Goal: Information Seeking & Learning: Learn about a topic

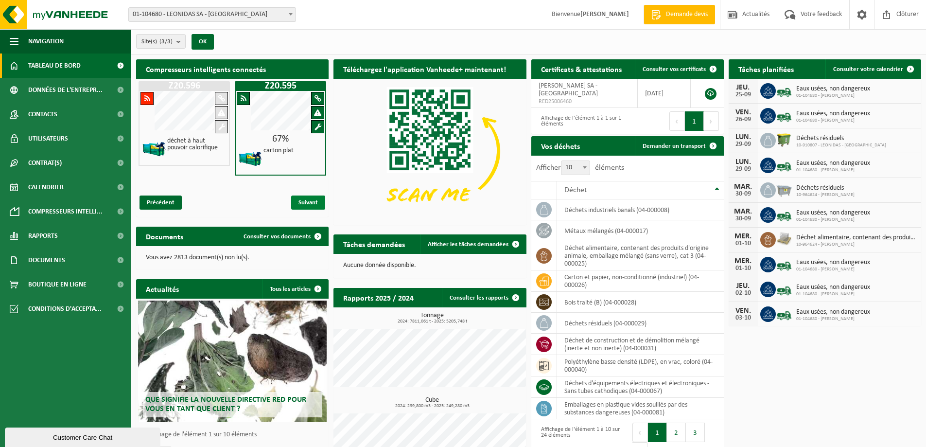
click at [308, 203] on span "Suivant" at bounding box center [308, 203] width 34 height 14
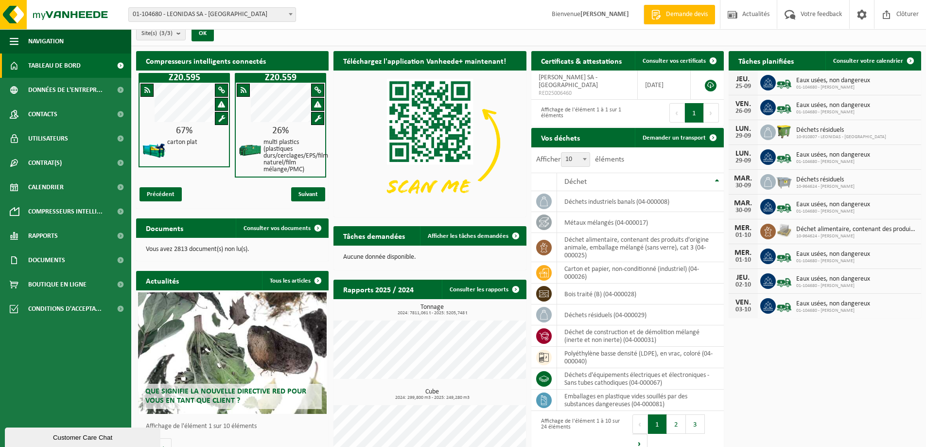
scroll to position [11, 0]
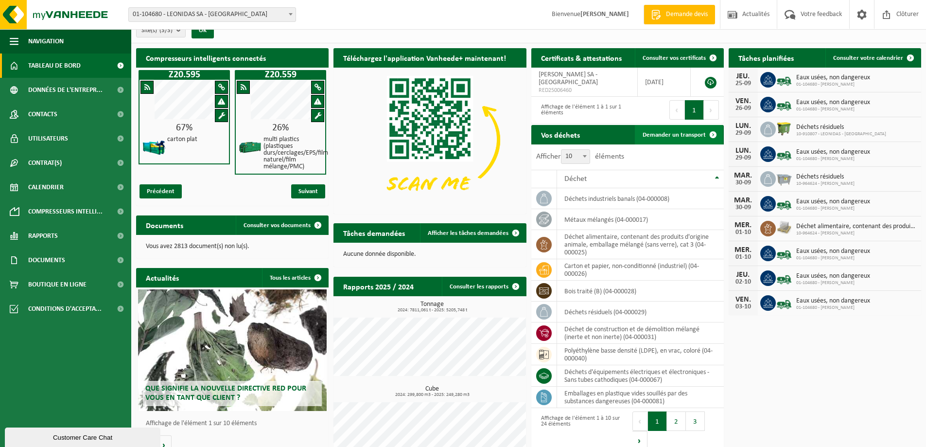
click at [657, 136] on span "Demander un transport" at bounding box center [674, 135] width 63 height 6
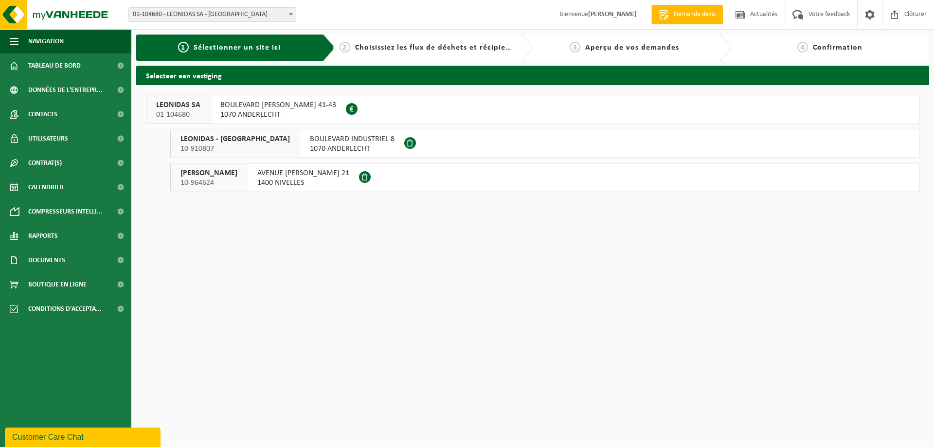
click at [279, 180] on span "1400 NIVELLES" at bounding box center [303, 183] width 92 height 10
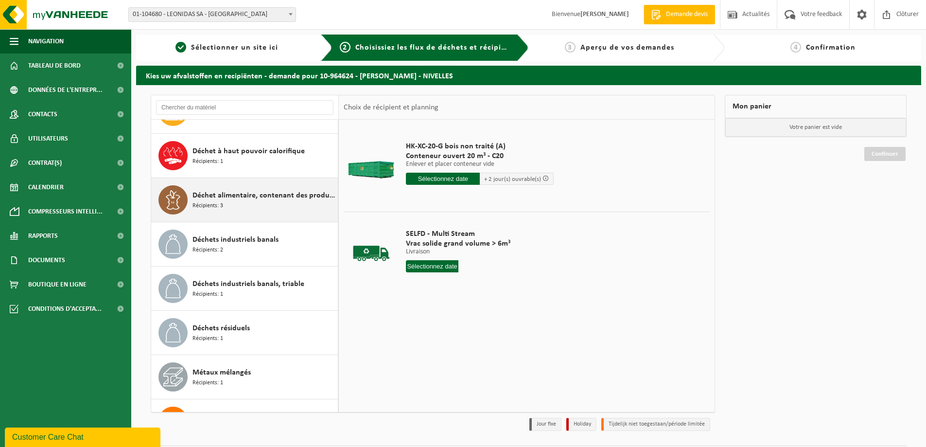
click at [259, 202] on div "Déchet alimentaire, contenant des produits d'origine animale, emballage mélangé…" at bounding box center [264, 199] width 143 height 29
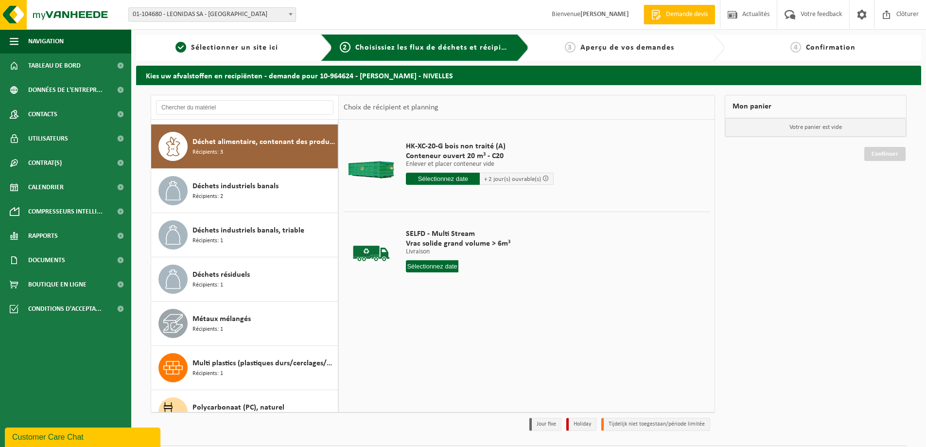
scroll to position [177, 0]
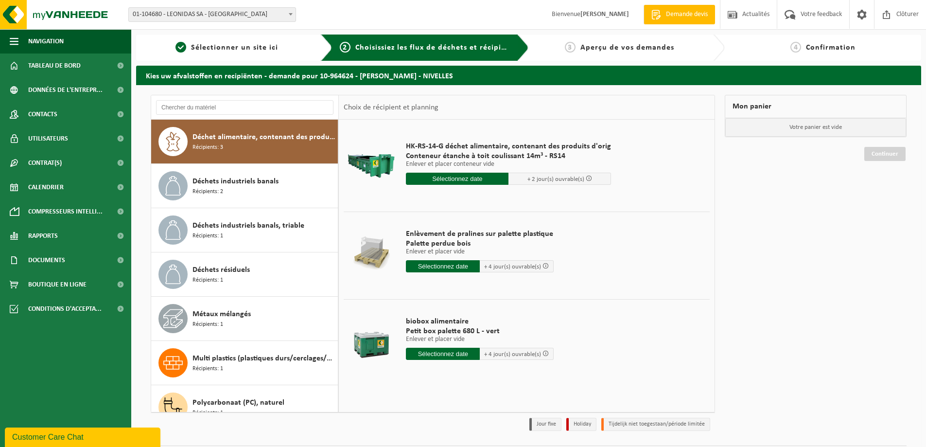
click at [422, 356] on input "text" at bounding box center [443, 354] width 74 height 12
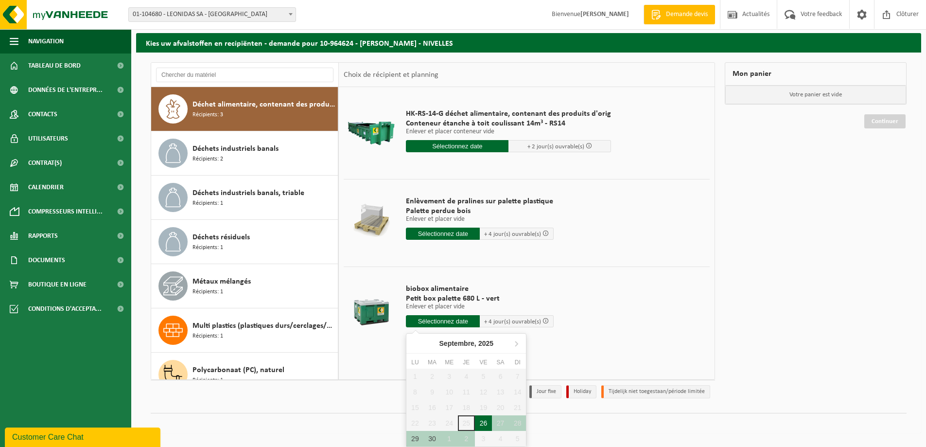
click at [480, 425] on div "26" at bounding box center [483, 423] width 17 height 16
type input "à partir de 2025-09-26"
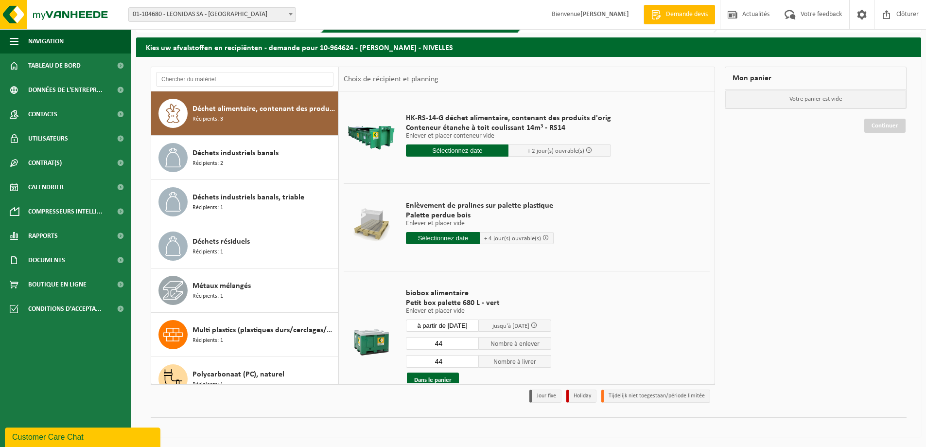
scroll to position [28, 0]
click at [457, 363] on input "44" at bounding box center [442, 361] width 73 height 13
click at [477, 213] on span "Palette perdue bois" at bounding box center [480, 216] width 148 height 10
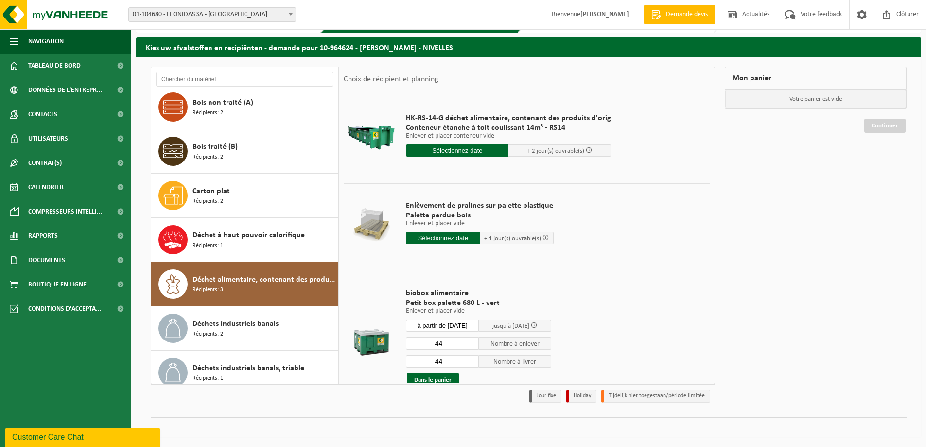
scroll to position [0, 0]
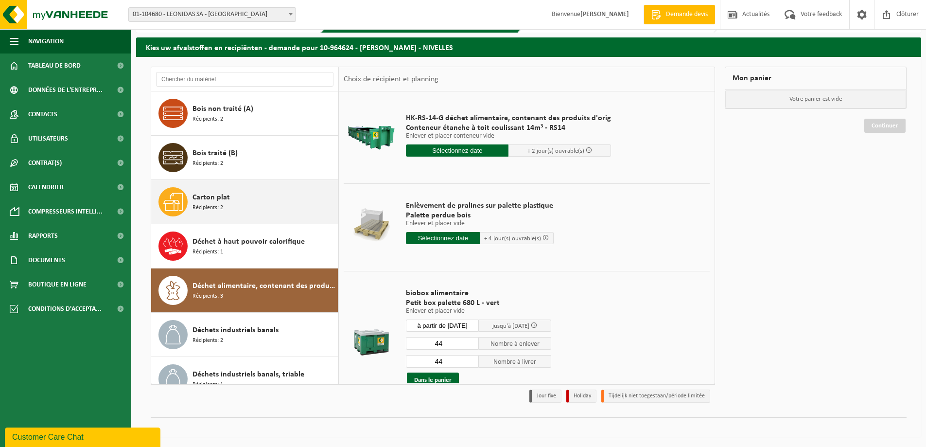
click at [241, 202] on div "Carton plat Récipients: 2" at bounding box center [264, 201] width 143 height 29
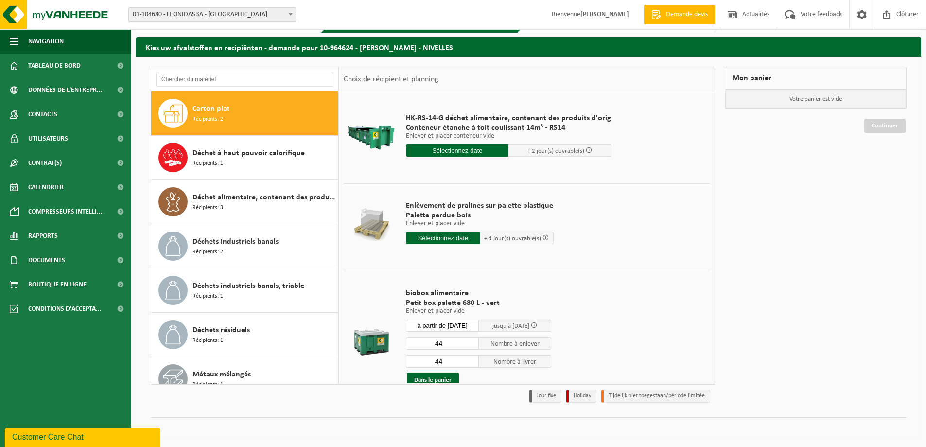
scroll to position [89, 0]
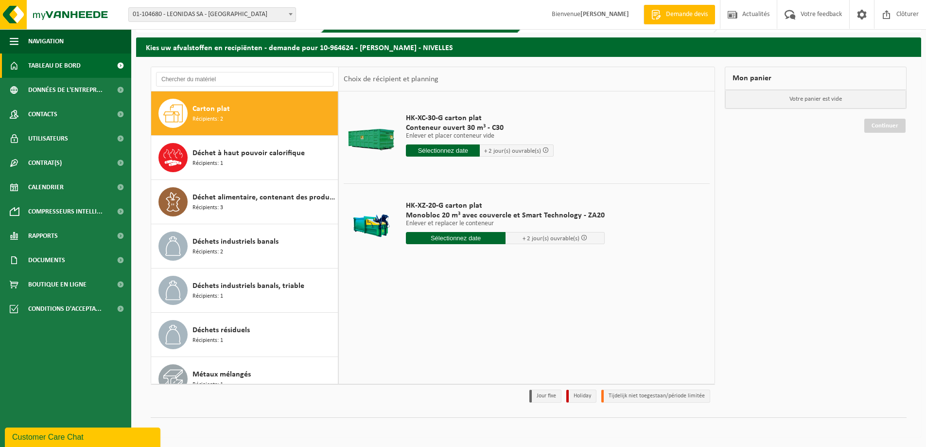
click at [76, 69] on span "Tableau de bord" at bounding box center [54, 65] width 53 height 24
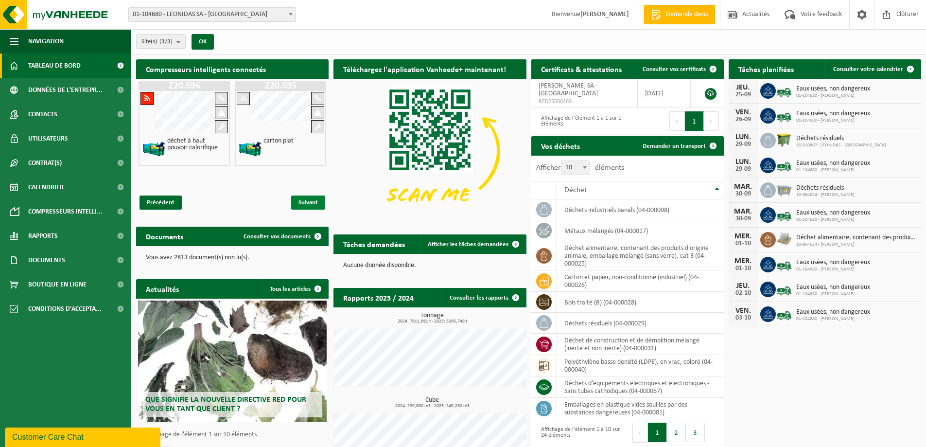
click at [296, 199] on span "Suivant" at bounding box center [308, 203] width 34 height 14
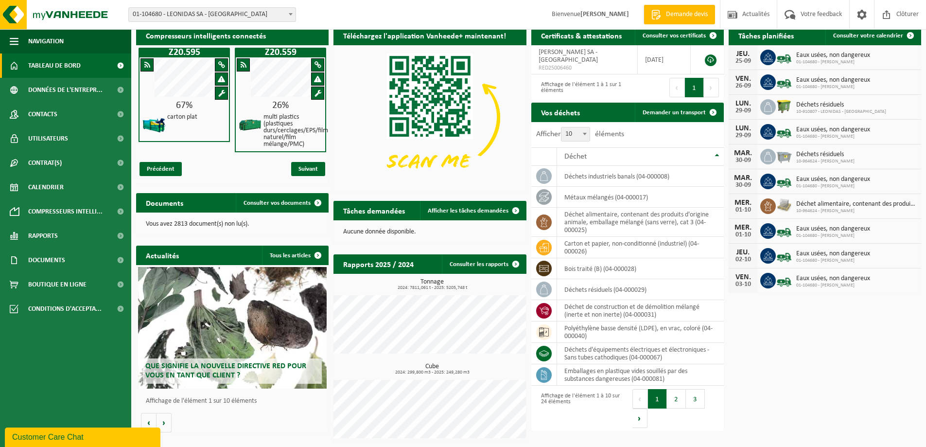
scroll to position [34, 0]
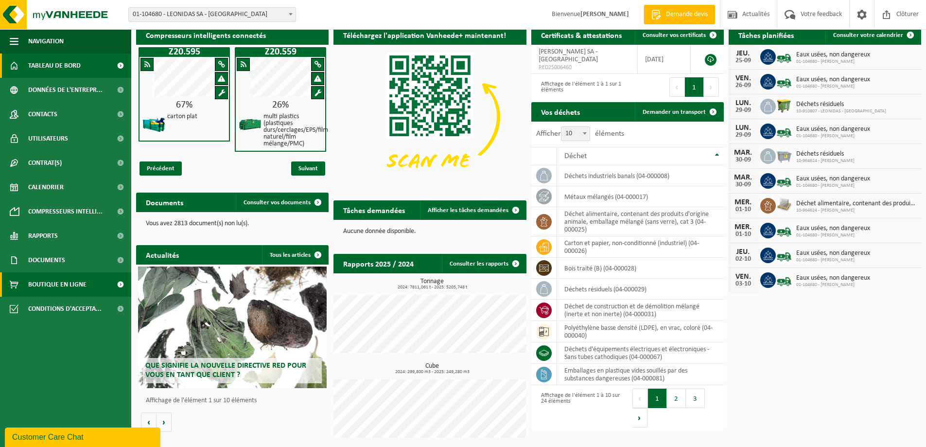
click at [34, 280] on span "Boutique en ligne" at bounding box center [57, 284] width 58 height 24
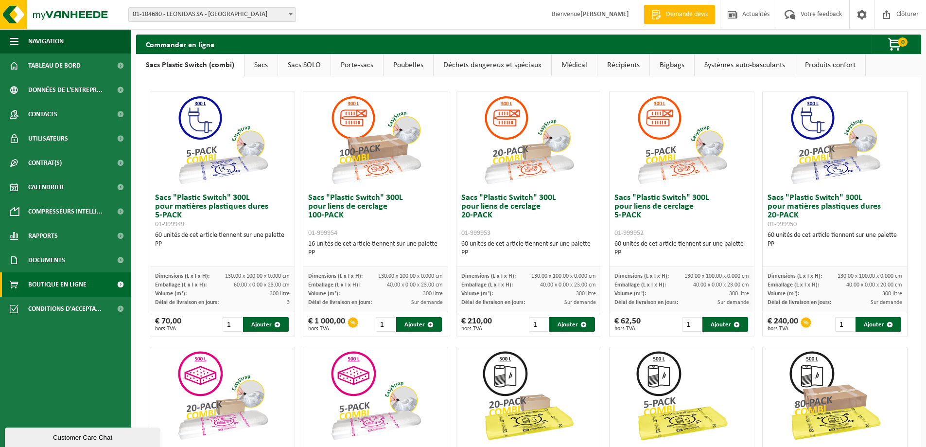
click at [357, 65] on link "Porte-sacs" at bounding box center [357, 65] width 52 height 22
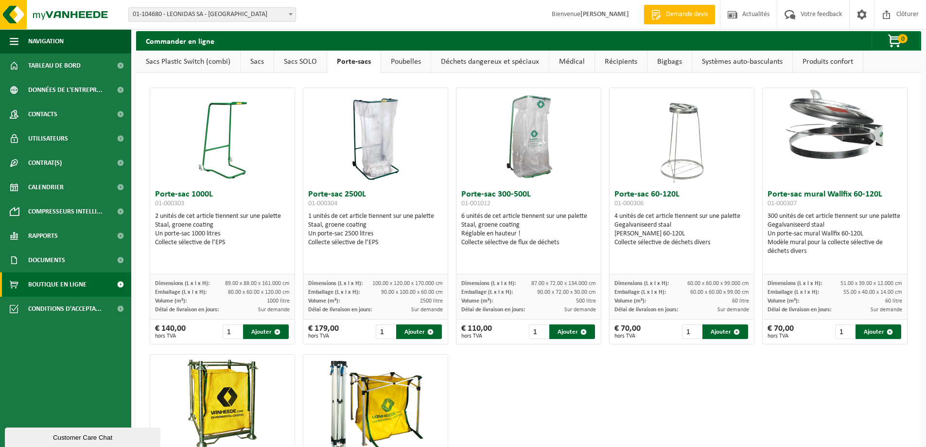
scroll to position [4, 0]
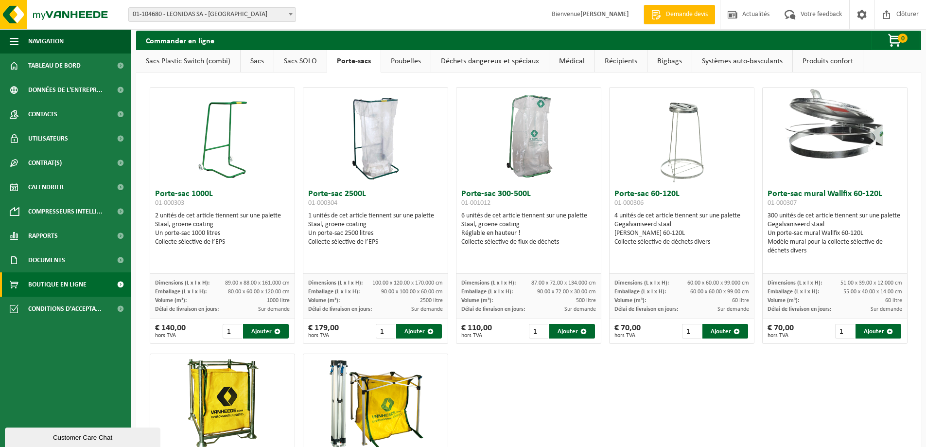
click at [254, 59] on link "Sacs" at bounding box center [257, 61] width 33 height 22
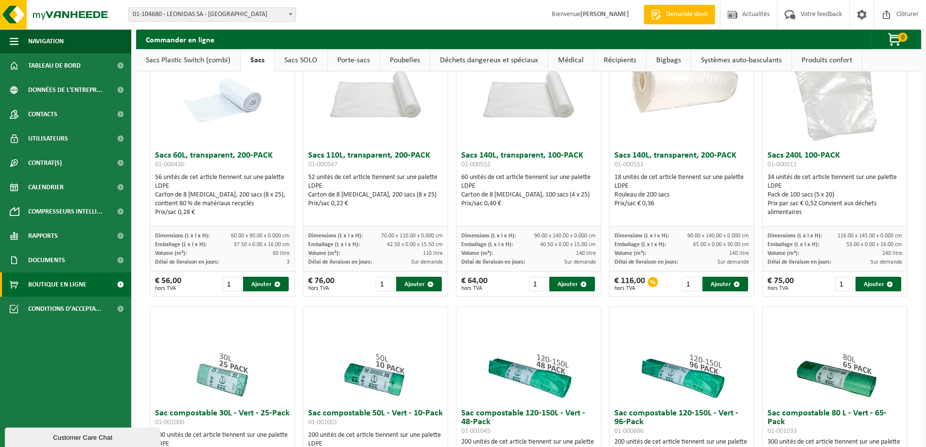
scroll to position [79, 0]
click at [316, 55] on link "Sacs SOLO" at bounding box center [301, 60] width 53 height 22
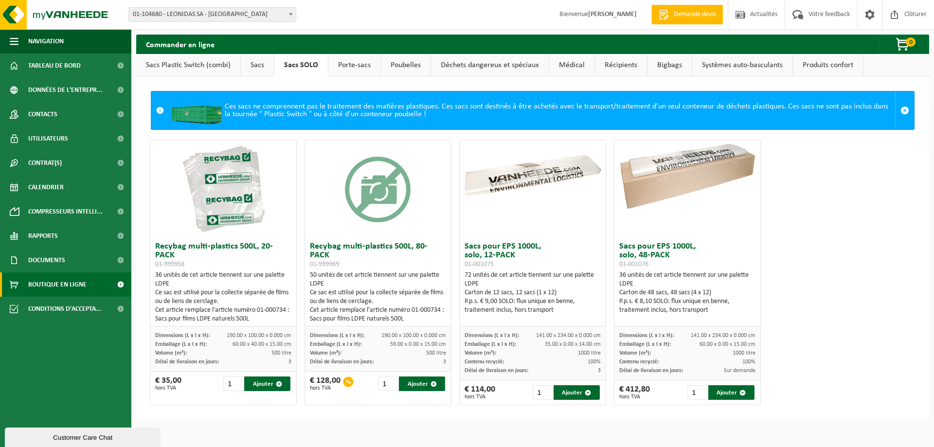
click at [352, 59] on link "Porte-sacs" at bounding box center [354, 65] width 52 height 22
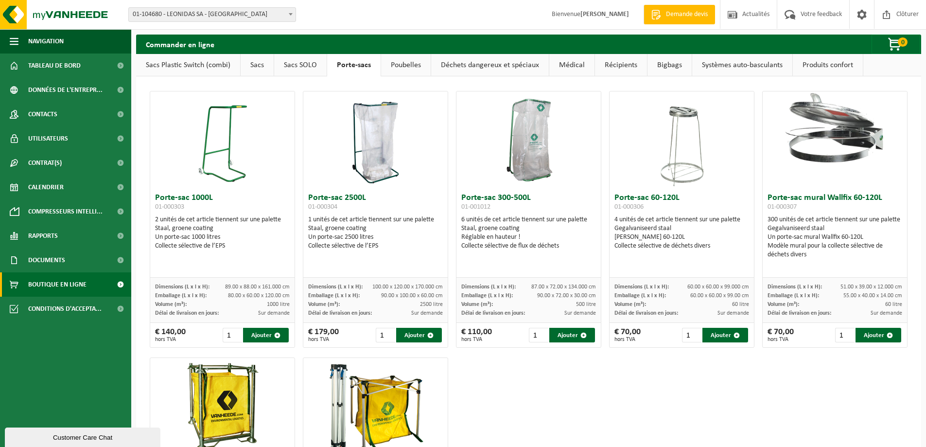
click at [301, 65] on link "Sacs SOLO" at bounding box center [300, 65] width 53 height 22
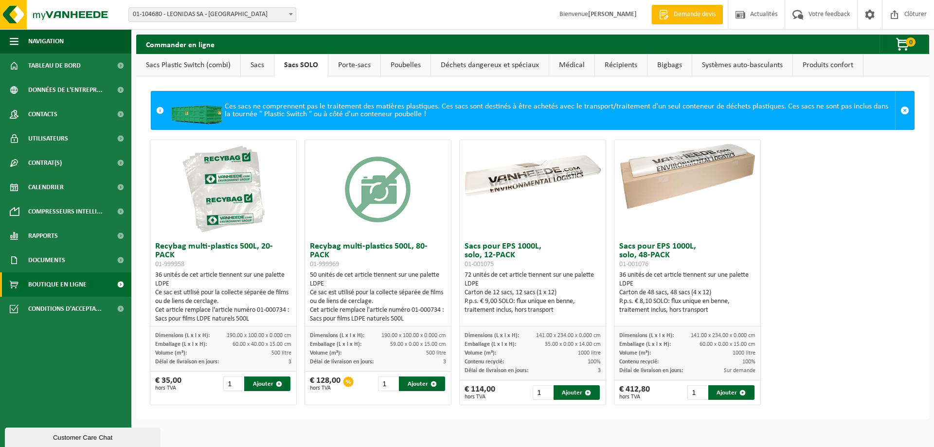
click at [253, 64] on link "Sacs" at bounding box center [257, 65] width 33 height 22
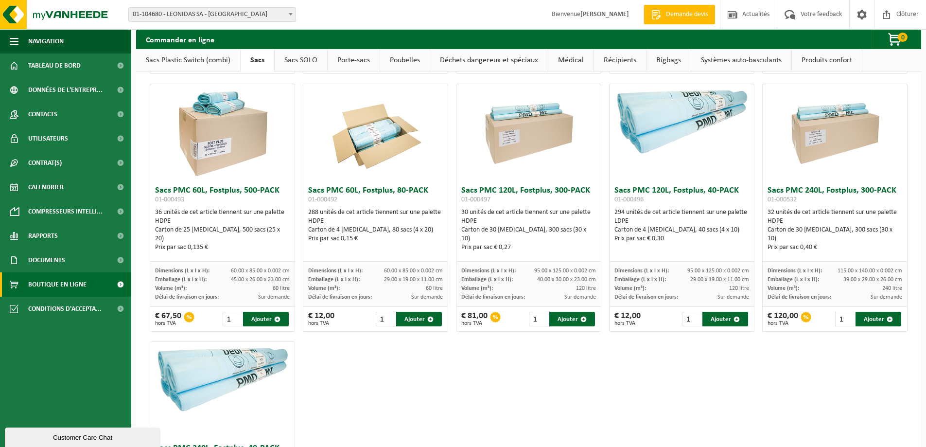
scroll to position [1073, 0]
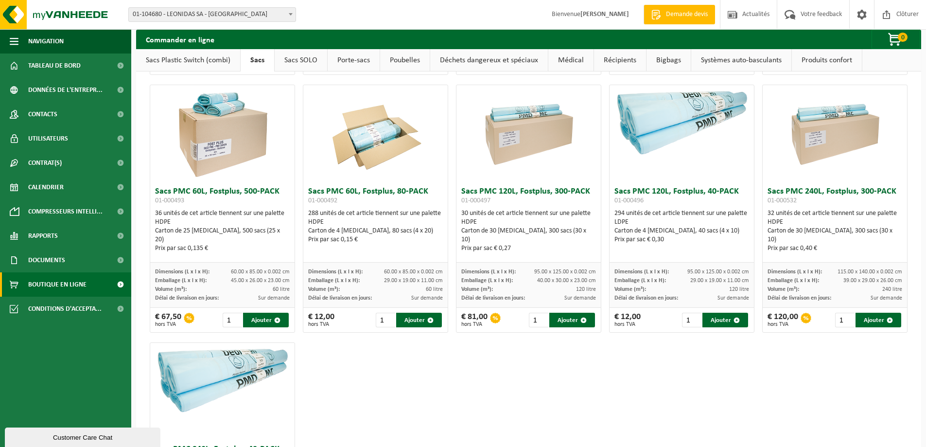
click at [345, 61] on link "Porte-sacs" at bounding box center [354, 60] width 52 height 22
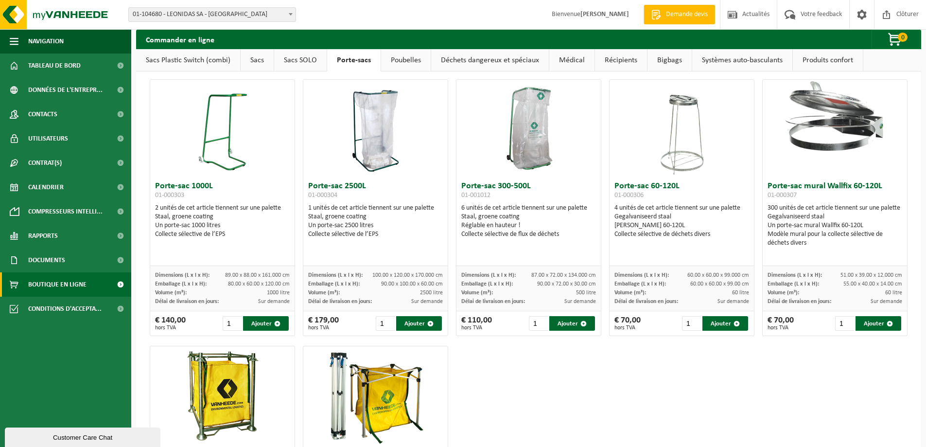
scroll to position [0, 0]
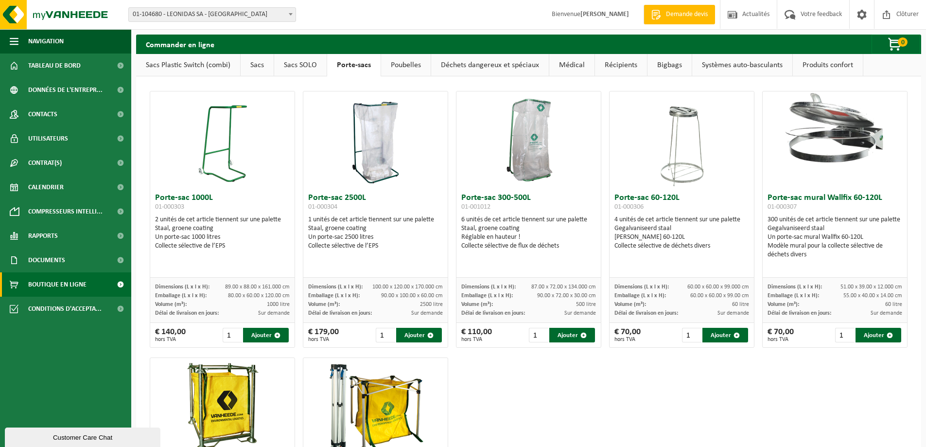
click at [407, 59] on link "Poubelles" at bounding box center [406, 65] width 50 height 22
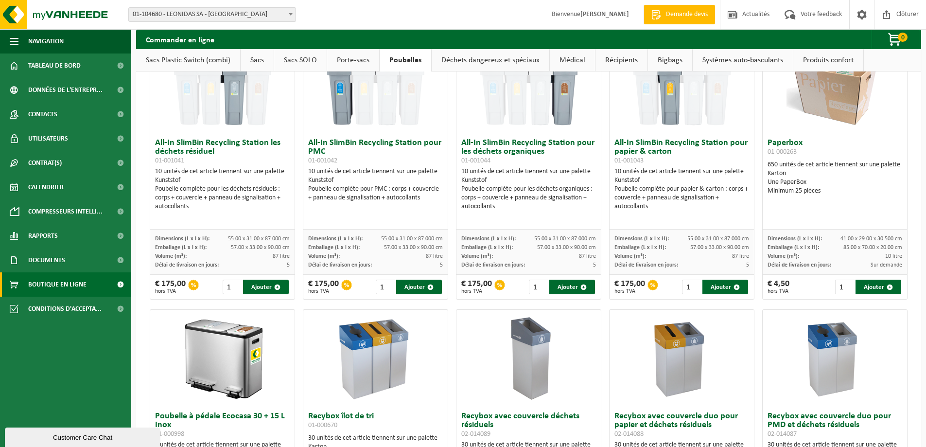
scroll to position [42, 0]
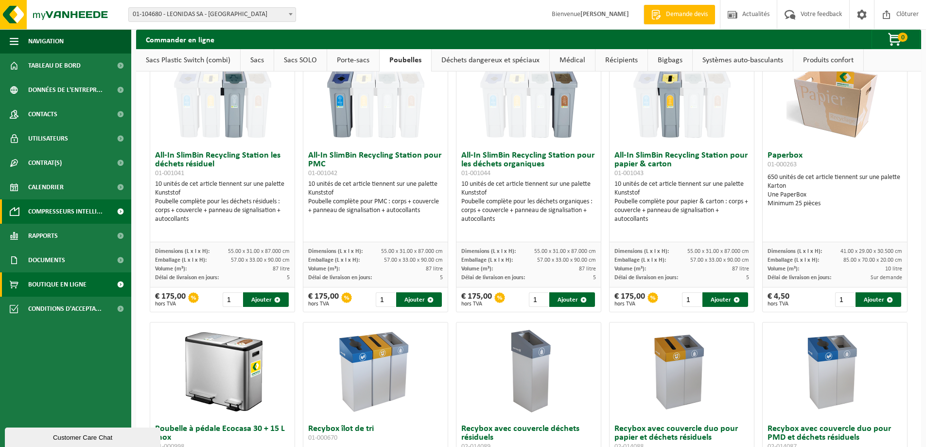
click at [50, 205] on span "Compresseurs intelli..." at bounding box center [65, 211] width 74 height 24
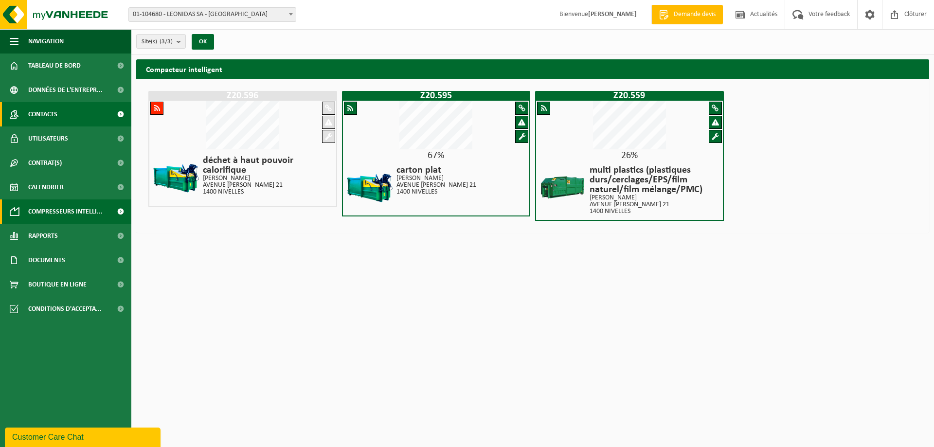
click at [53, 112] on span "Contacts" at bounding box center [42, 114] width 29 height 24
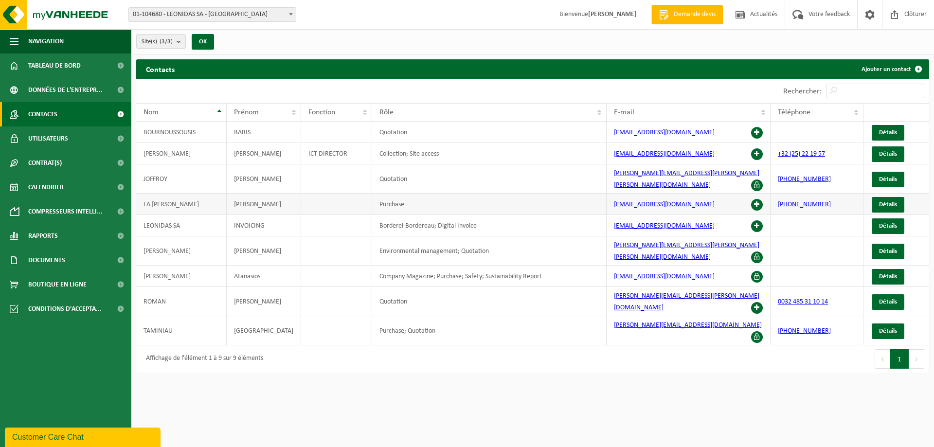
click at [159, 194] on td "LA [PERSON_NAME]" at bounding box center [181, 204] width 90 height 21
click at [879, 201] on span "Détails" at bounding box center [888, 204] width 18 height 6
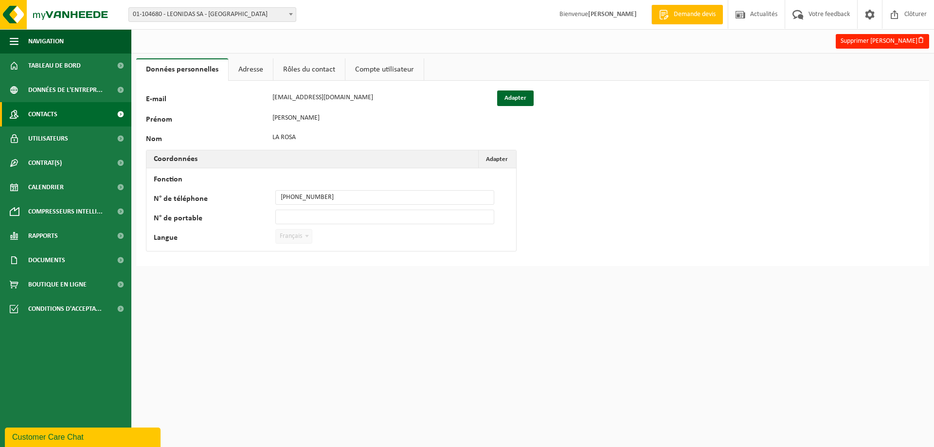
click at [68, 119] on link "Contacts" at bounding box center [65, 114] width 131 height 24
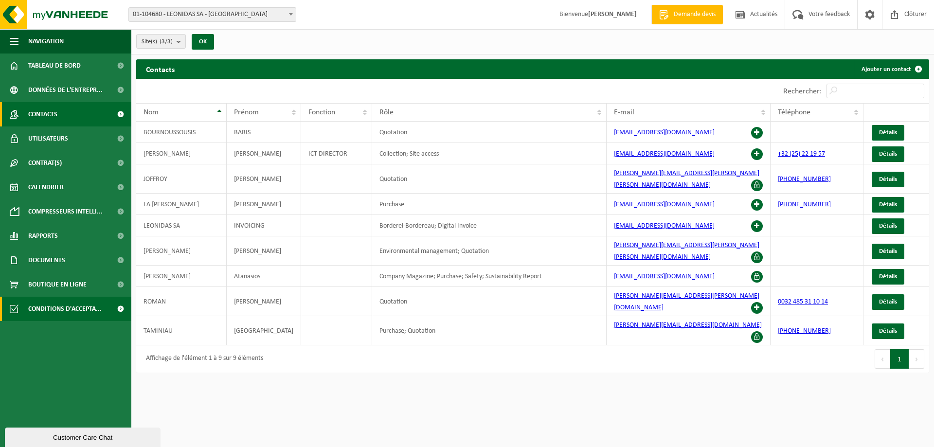
click at [65, 310] on span "Conditions d'accepta..." at bounding box center [64, 309] width 73 height 24
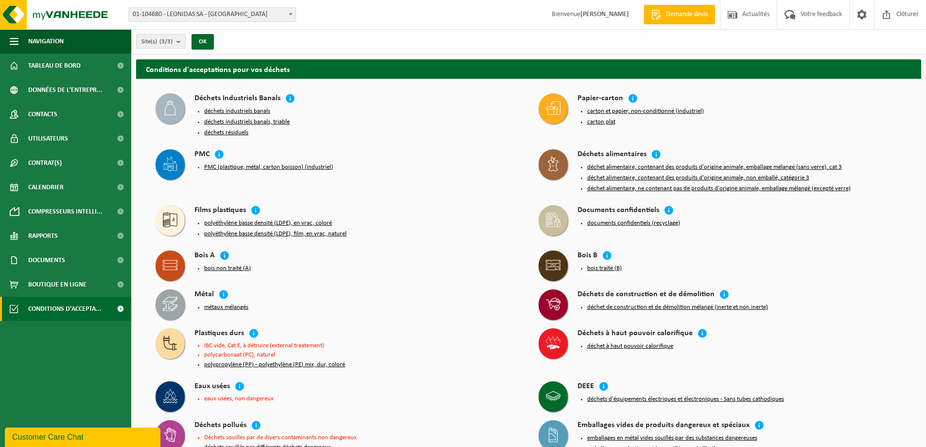
click at [261, 167] on button "PMC (plastique, métal, carton boisson) (industriel)" at bounding box center [268, 167] width 129 height 8
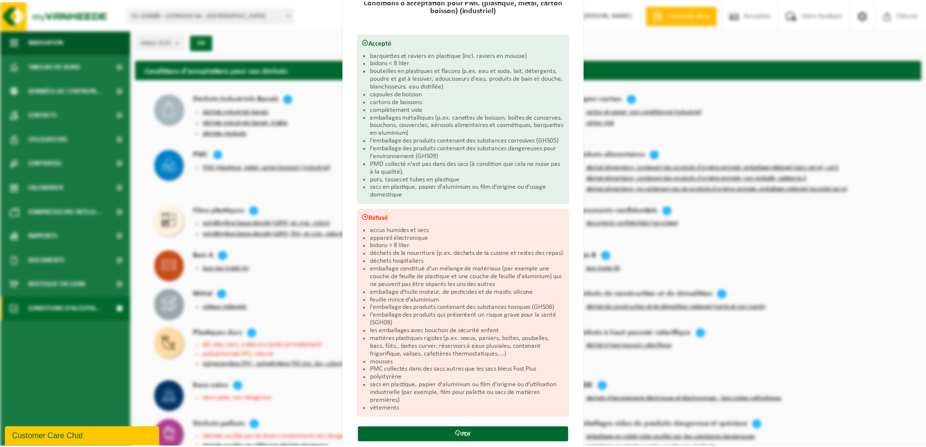
scroll to position [132, 0]
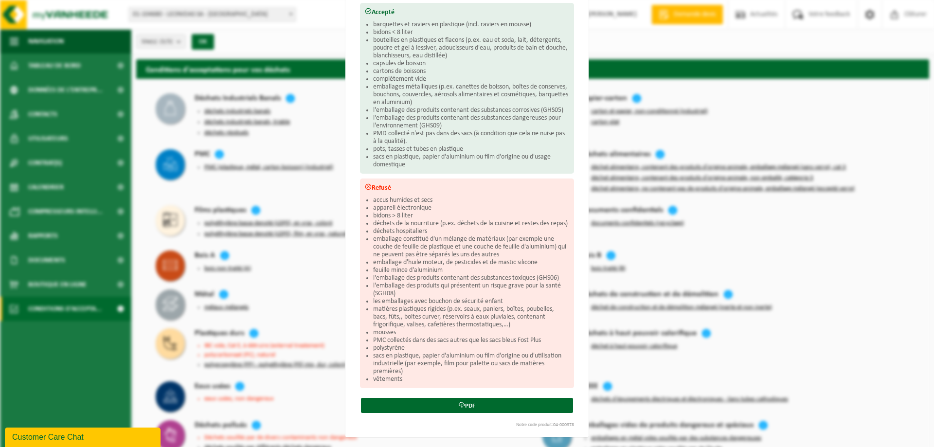
click at [285, 262] on div "PMC (plastique, métal, carton boisson) (industriel) Fermer Conditions d'accepta…" at bounding box center [467, 223] width 934 height 447
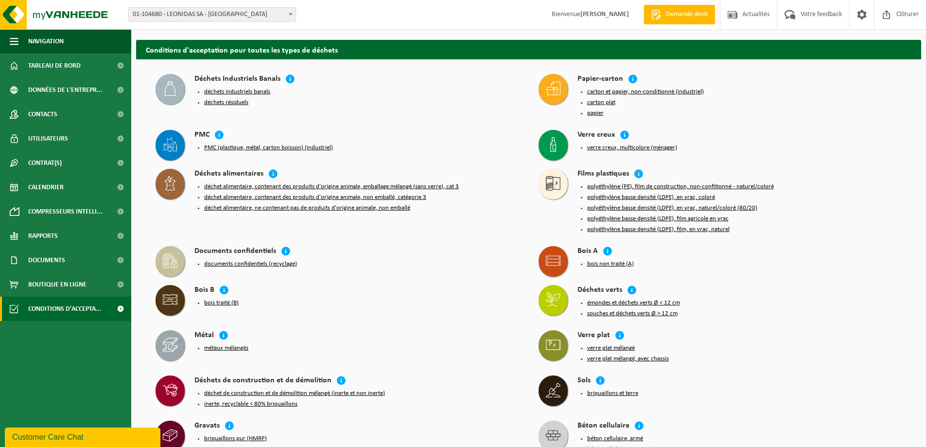
scroll to position [683, 0]
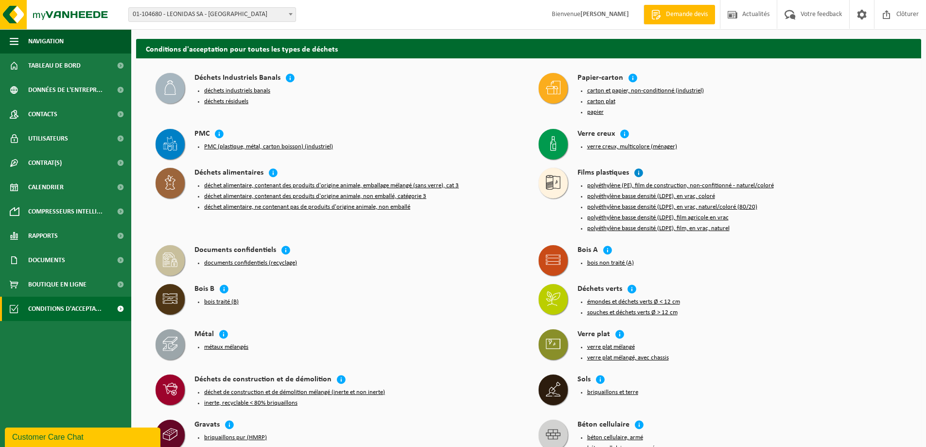
click at [640, 168] on icon at bounding box center [639, 173] width 10 height 10
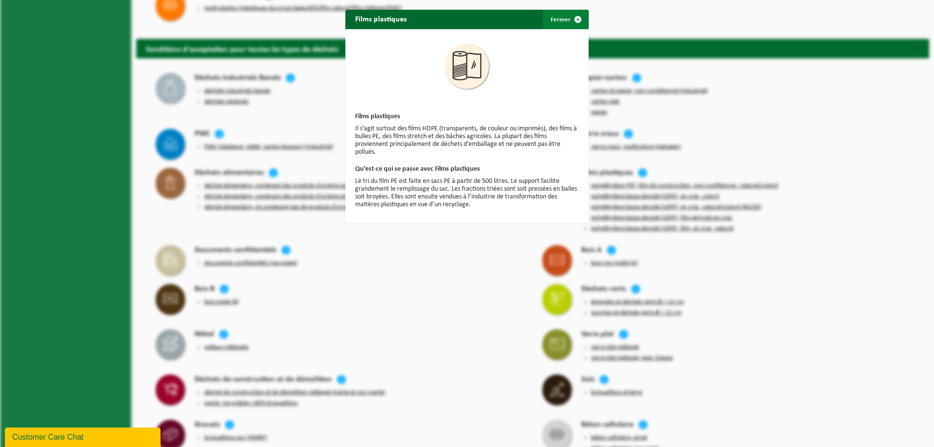
click at [575, 22] on span "button" at bounding box center [577, 19] width 19 height 19
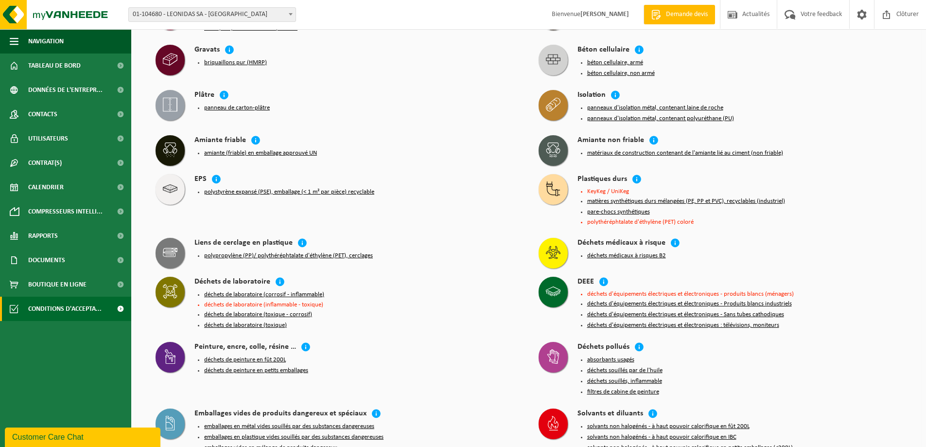
scroll to position [1058, 0]
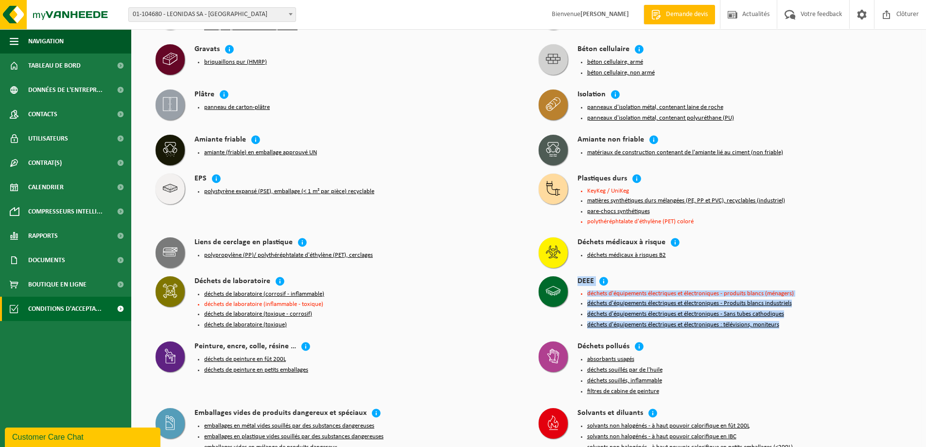
drag, startPoint x: 578, startPoint y: 249, endPoint x: 792, endPoint y: 294, distance: 218.2
click at [792, 294] on div "DEEE déchets d'équipements électriques et électroniques - produits blancs (ména…" at bounding box center [740, 303] width 325 height 55
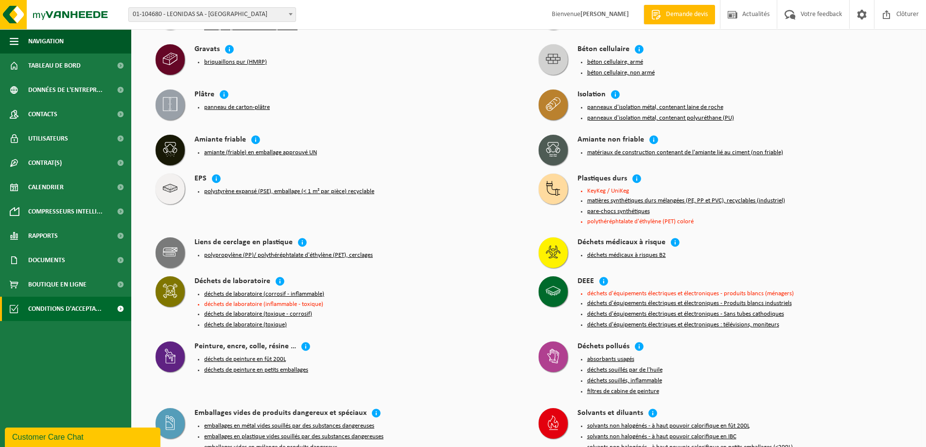
click at [792, 321] on li "déchets d'équipements électriques et électroniques : télévisions, moniteurs" at bounding box center [745, 325] width 315 height 8
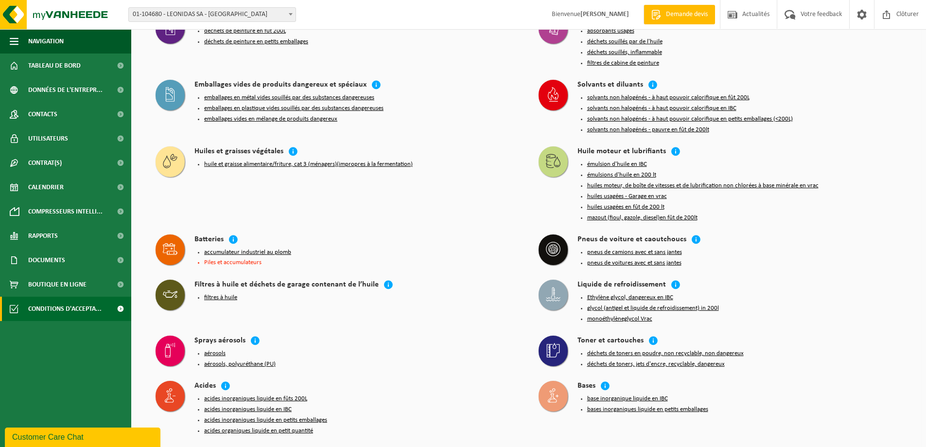
scroll to position [1386, 0]
click at [636, 294] on button "Ethylène glycol, dangereux en IBC" at bounding box center [631, 298] width 86 height 8
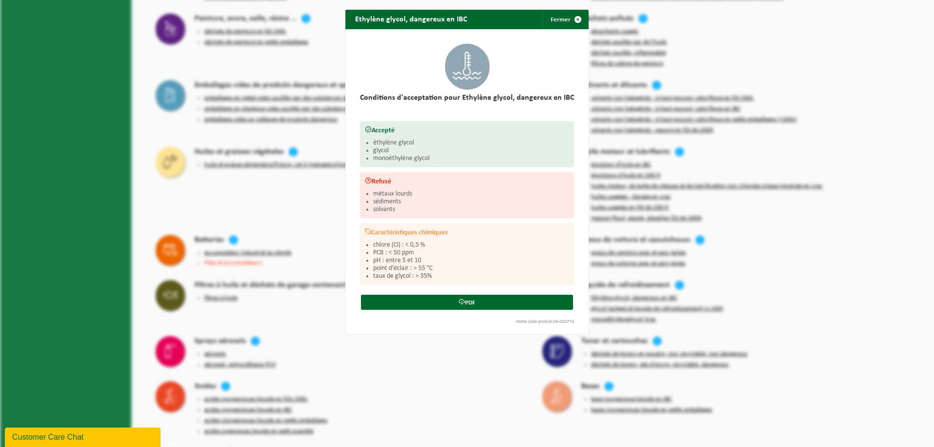
click at [785, 254] on div "Ethylène glycol, dangereux en IBC Fermer Conditions d'acceptation pour Ethylène…" at bounding box center [467, 223] width 934 height 447
